Goal: Information Seeking & Learning: Learn about a topic

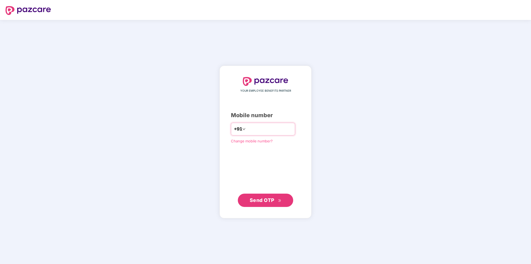
click at [247, 130] on input "number" at bounding box center [269, 129] width 45 height 9
type input "**********"
click at [262, 202] on span "Send OTP" at bounding box center [262, 200] width 25 height 6
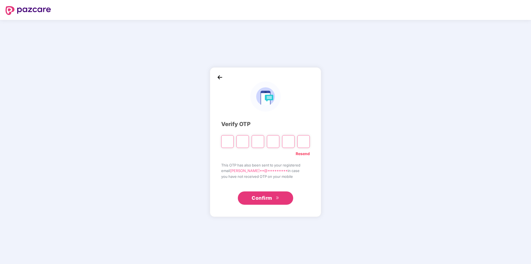
type input "*"
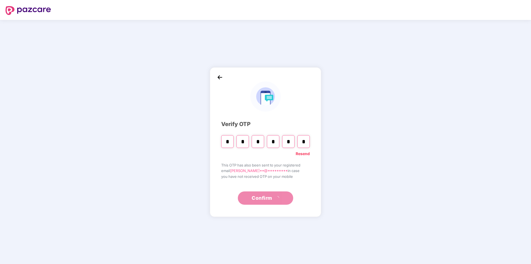
type input "*"
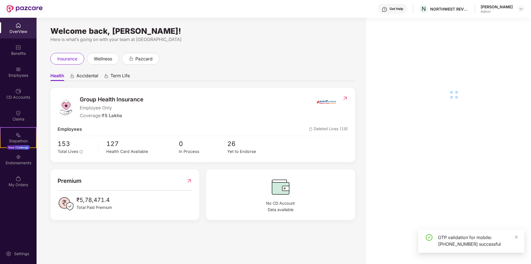
click at [20, 76] on div "Employees" at bounding box center [18, 76] width 37 height 6
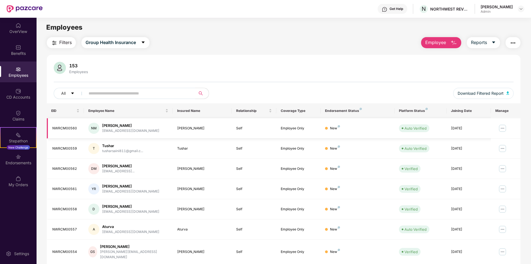
click at [502, 130] on img at bounding box center [502, 128] width 9 height 9
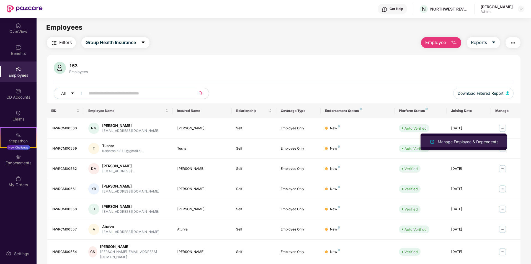
click at [462, 141] on div "Manage Employee & Dependents" at bounding box center [468, 142] width 63 height 6
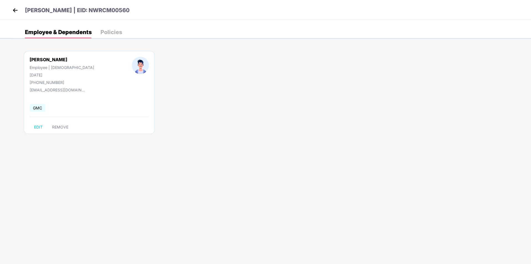
click at [132, 72] on img at bounding box center [140, 65] width 17 height 17
click at [111, 32] on div "Policies" at bounding box center [111, 32] width 22 height 6
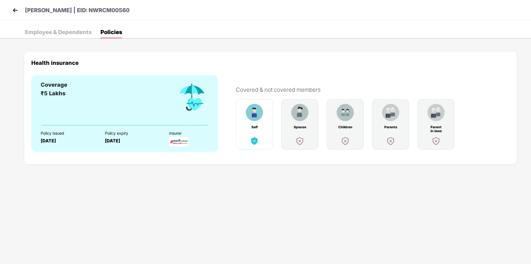
click at [49, 34] on div "Employee & Dependents" at bounding box center [58, 32] width 67 height 6
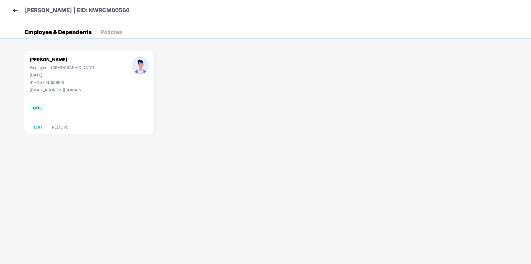
click at [16, 12] on img at bounding box center [15, 10] width 8 height 8
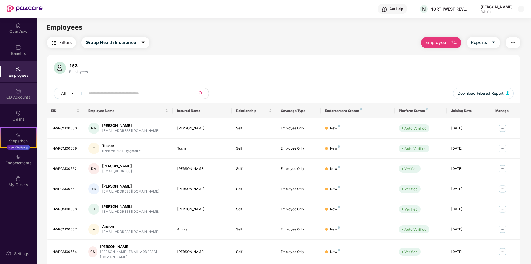
click at [16, 95] on div "CD Accounts" at bounding box center [18, 97] width 37 height 6
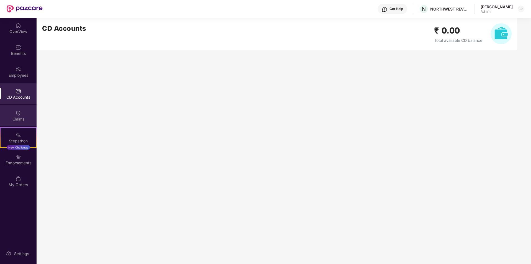
click at [15, 116] on div "Claims" at bounding box center [18, 119] width 37 height 6
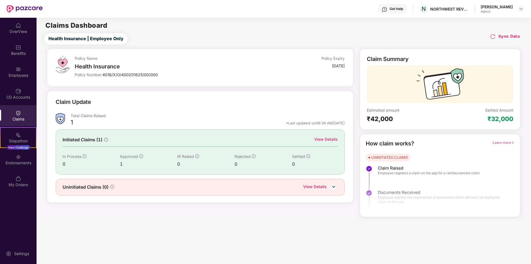
click at [331, 187] on img at bounding box center [333, 186] width 8 height 8
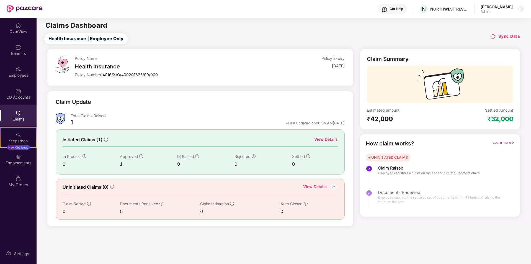
click at [327, 141] on div "View Details" at bounding box center [326, 139] width 24 height 6
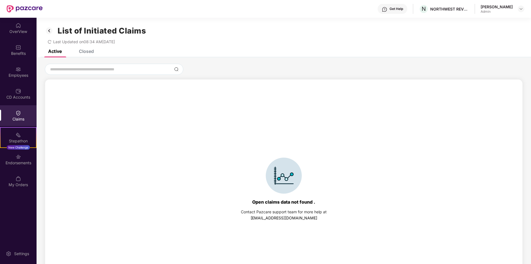
click at [85, 52] on div "Closed" at bounding box center [86, 51] width 15 height 6
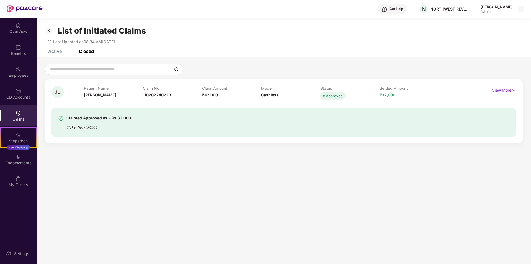
click at [494, 89] on p "View More" at bounding box center [504, 89] width 24 height 7
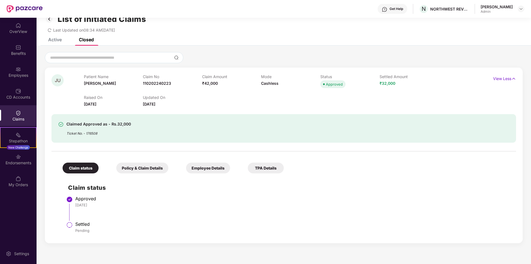
scroll to position [18, 0]
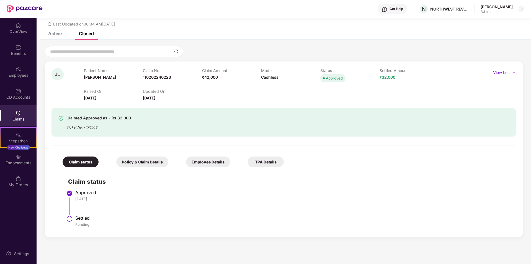
click at [137, 163] on div "Policy & Claim Details" at bounding box center [142, 161] width 52 height 11
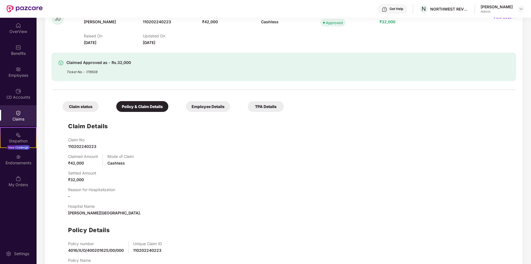
scroll to position [96, 0]
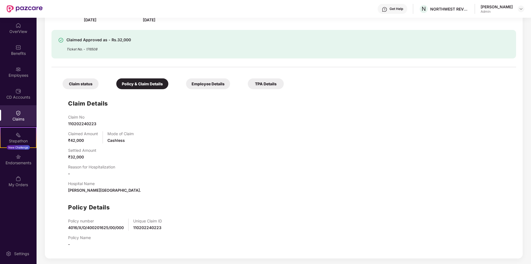
click at [206, 86] on div "Employee Details" at bounding box center [208, 83] width 44 height 11
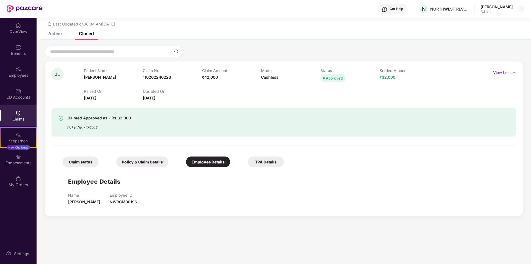
click at [252, 162] on div "TPA Details" at bounding box center [266, 161] width 36 height 11
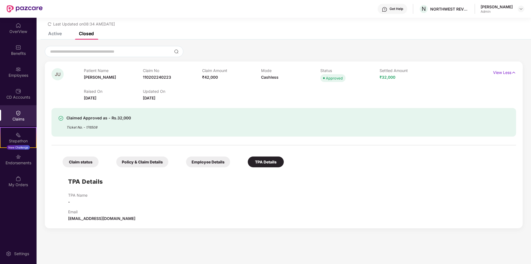
click at [204, 163] on div "Employee Details" at bounding box center [208, 161] width 44 height 11
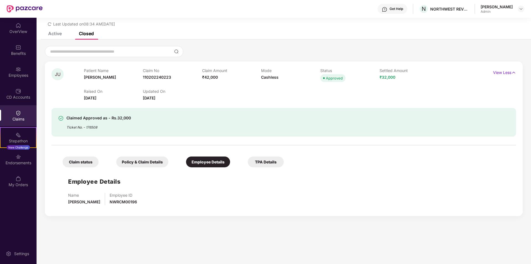
click at [150, 161] on div "Policy & Claim Details" at bounding box center [142, 161] width 52 height 11
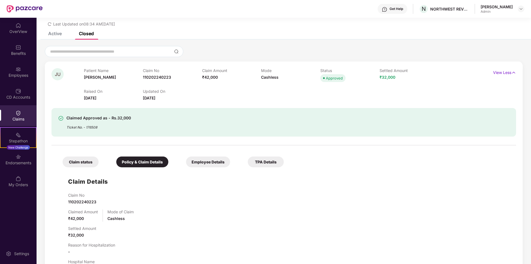
scroll to position [96, 0]
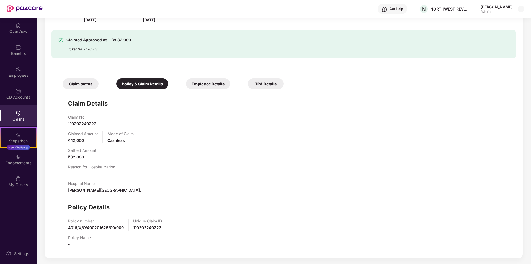
click at [88, 87] on div "Claim status" at bounding box center [81, 83] width 36 height 11
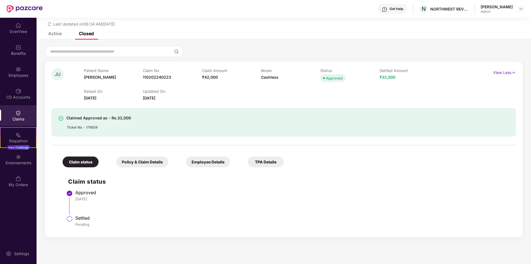
scroll to position [0, 0]
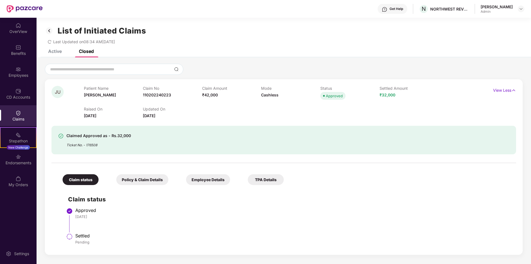
click at [58, 51] on div "Active" at bounding box center [55, 51] width 14 height 6
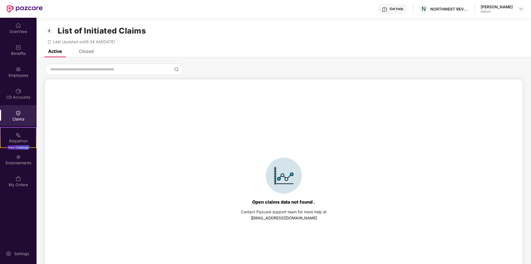
click at [45, 30] on img at bounding box center [49, 30] width 9 height 9
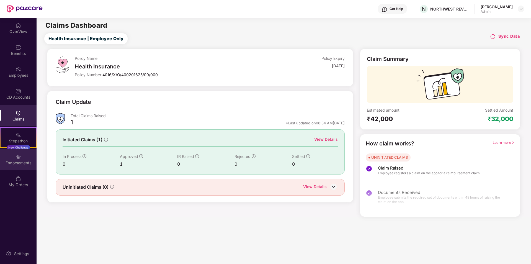
click at [25, 157] on div "Endorsements" at bounding box center [18, 159] width 37 height 21
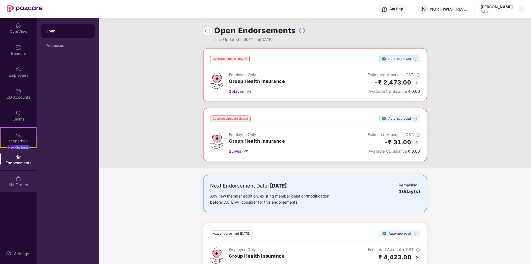
click at [21, 183] on div "My Orders" at bounding box center [18, 185] width 37 height 6
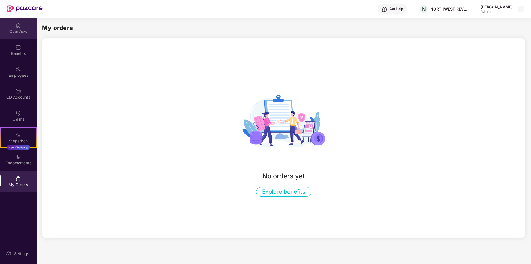
click at [18, 23] on img at bounding box center [19, 26] width 6 height 6
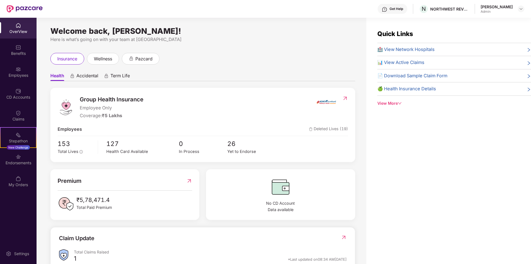
click at [112, 74] on span "Term Life" at bounding box center [119, 77] width 19 height 8
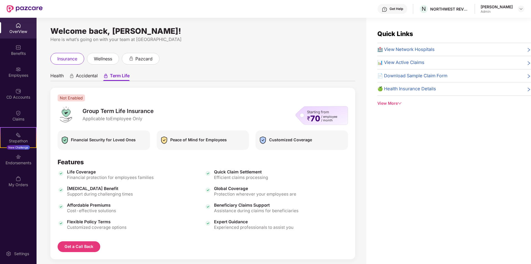
click at [303, 116] on div "Starting from ₹ 70 / employee / month" at bounding box center [321, 115] width 53 height 19
click at [520, 10] on img at bounding box center [521, 9] width 4 height 4
click at [476, 36] on div "Logout" at bounding box center [495, 32] width 72 height 11
